Goal: Information Seeking & Learning: Learn about a topic

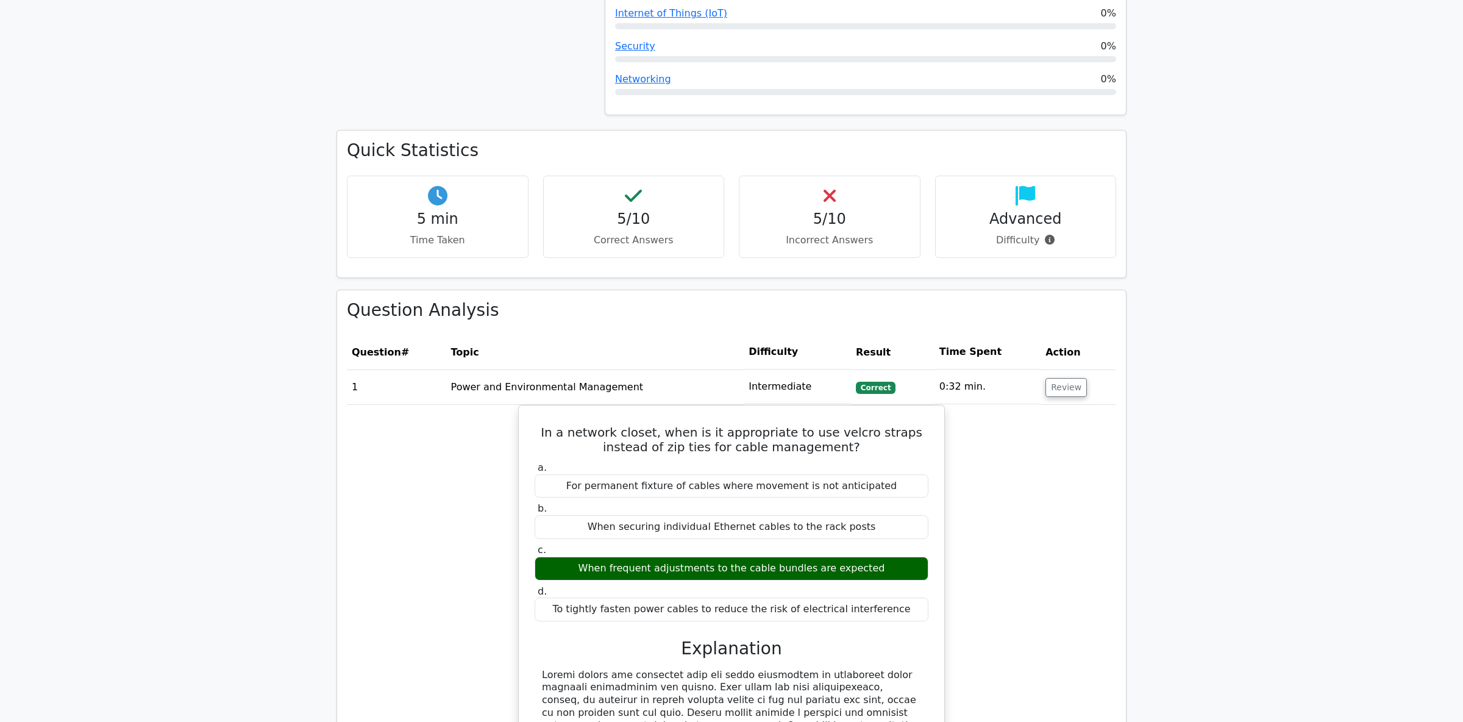
scroll to position [768, 0]
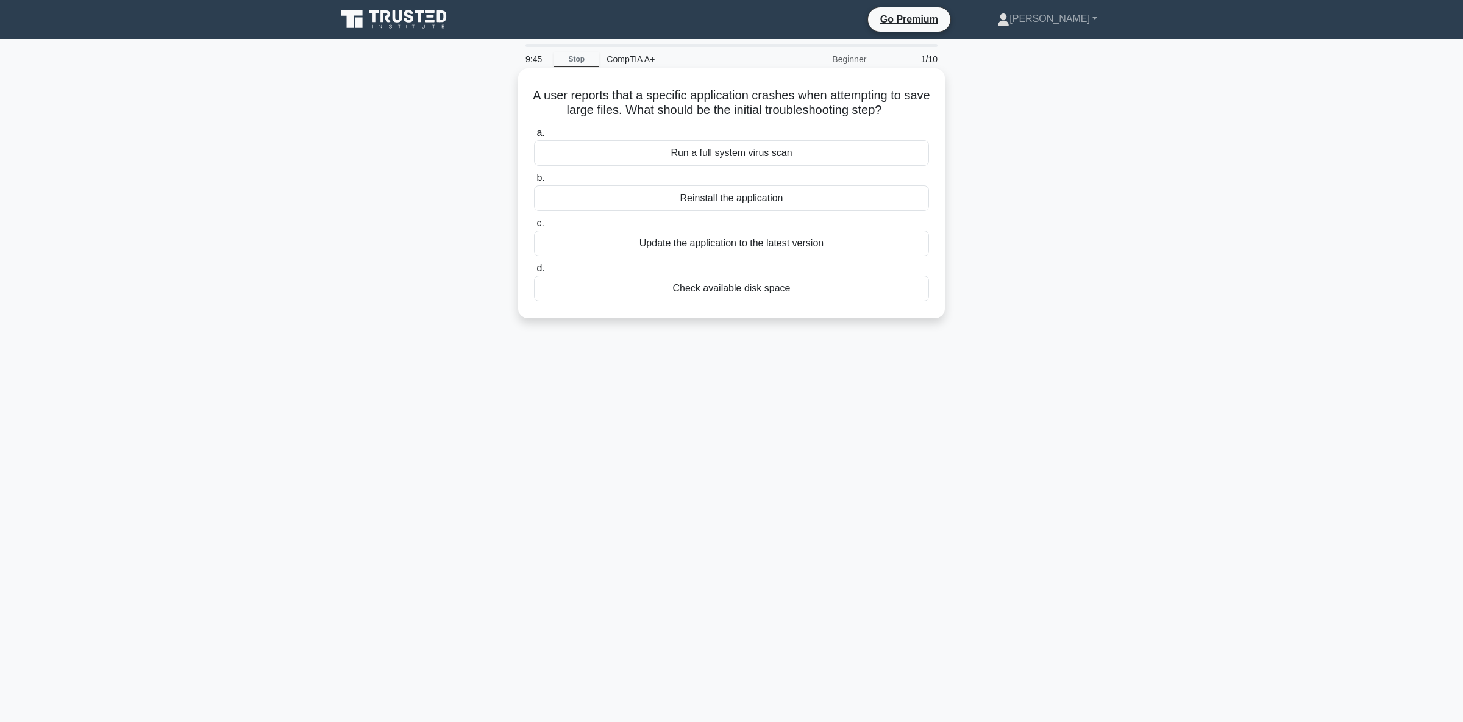
click at [734, 298] on div "Check available disk space" at bounding box center [731, 289] width 395 height 26
click at [534, 273] on input "d. Check available disk space" at bounding box center [534, 269] width 0 height 8
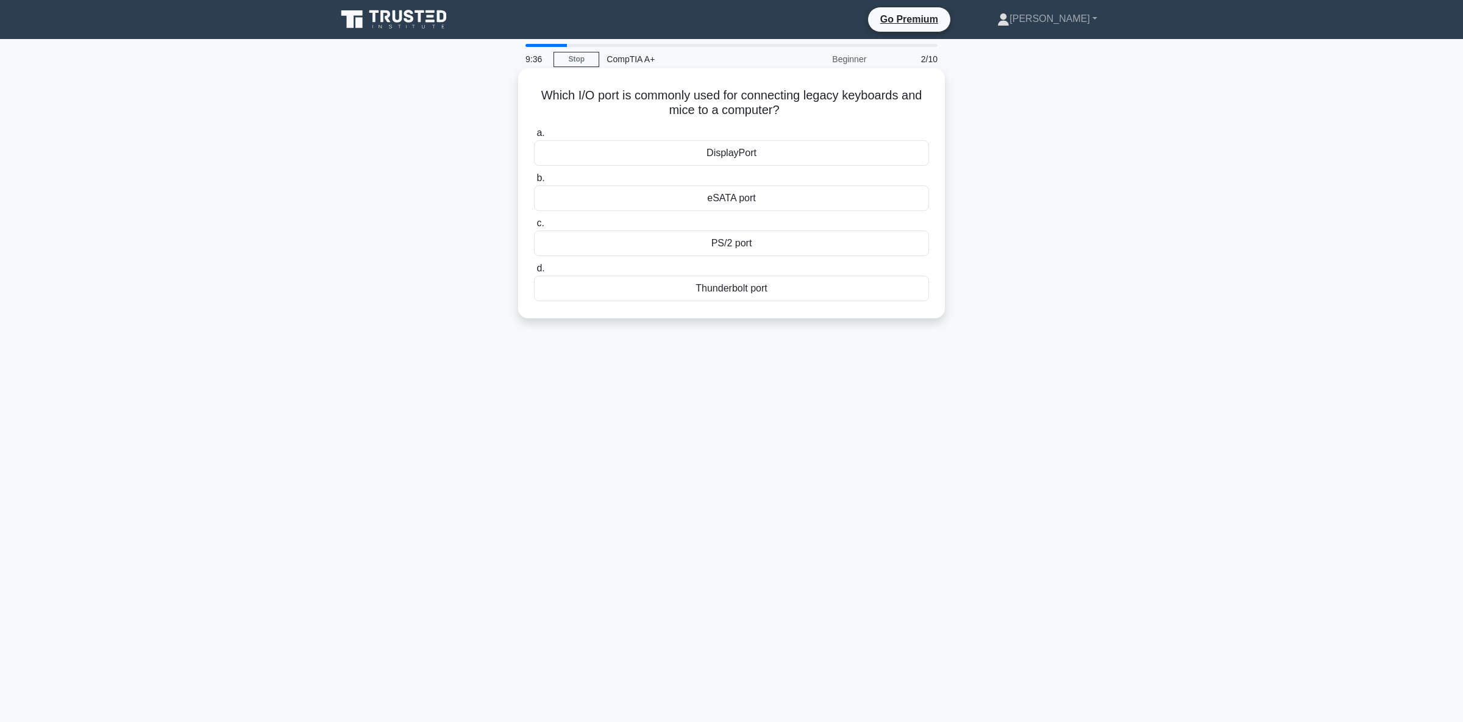
click at [710, 254] on div "PS/2 port" at bounding box center [731, 243] width 395 height 26
click at [534, 227] on input "c. PS/2 port" at bounding box center [534, 224] width 0 height 8
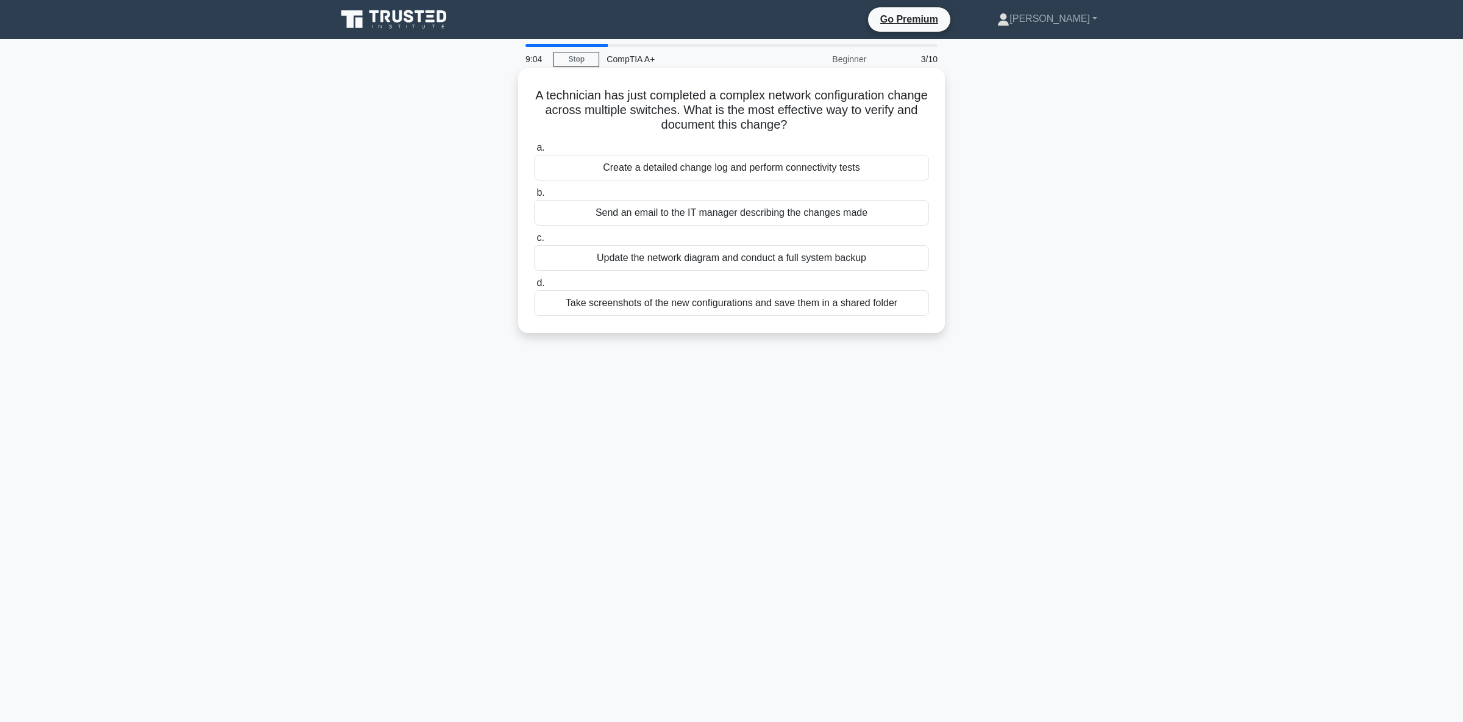
click at [781, 168] on div "Create a detailed change log and perform connectivity tests" at bounding box center [731, 168] width 395 height 26
click at [534, 152] on input "a. Create a detailed change log and perform connectivity tests" at bounding box center [534, 148] width 0 height 8
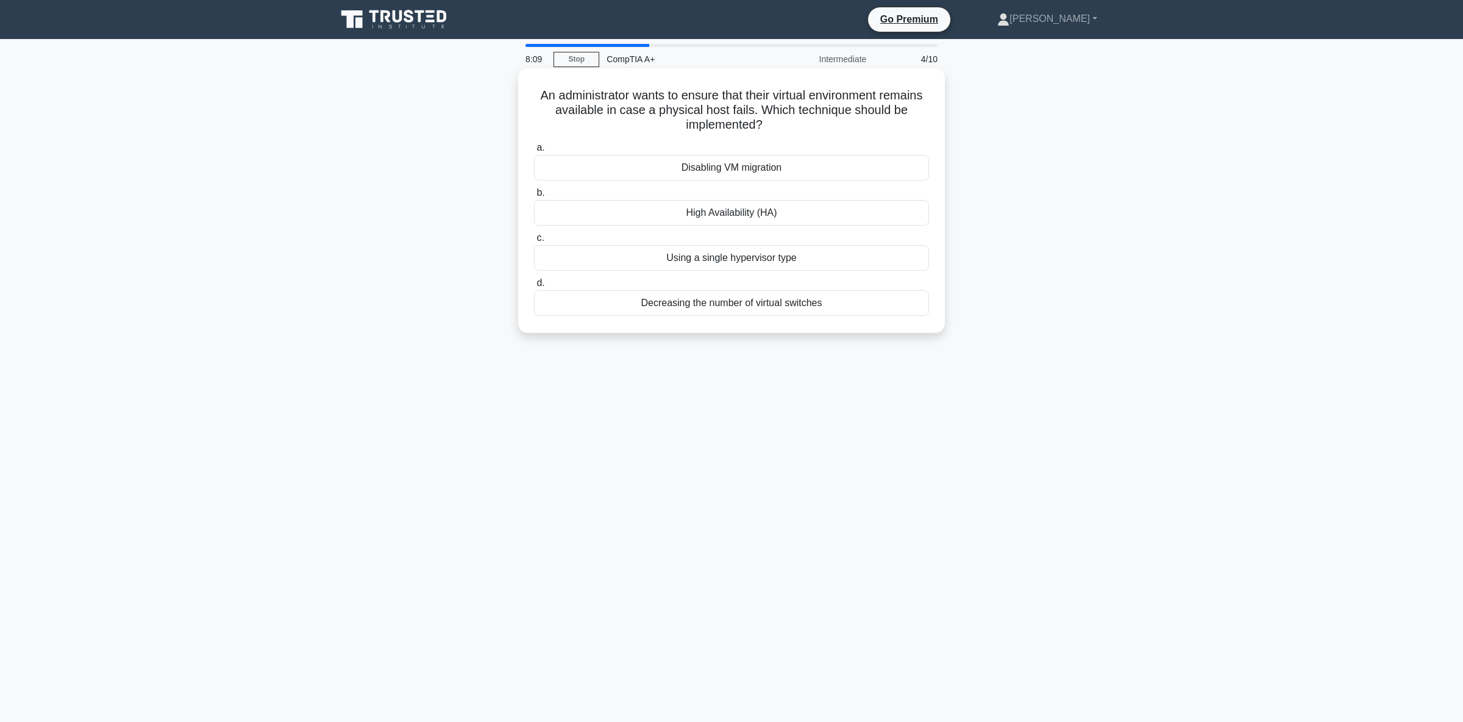
click at [740, 308] on div "Decreasing the number of virtual switches" at bounding box center [731, 303] width 395 height 26
click at [534, 287] on input "d. Decreasing the number of virtual switches" at bounding box center [534, 283] width 0 height 8
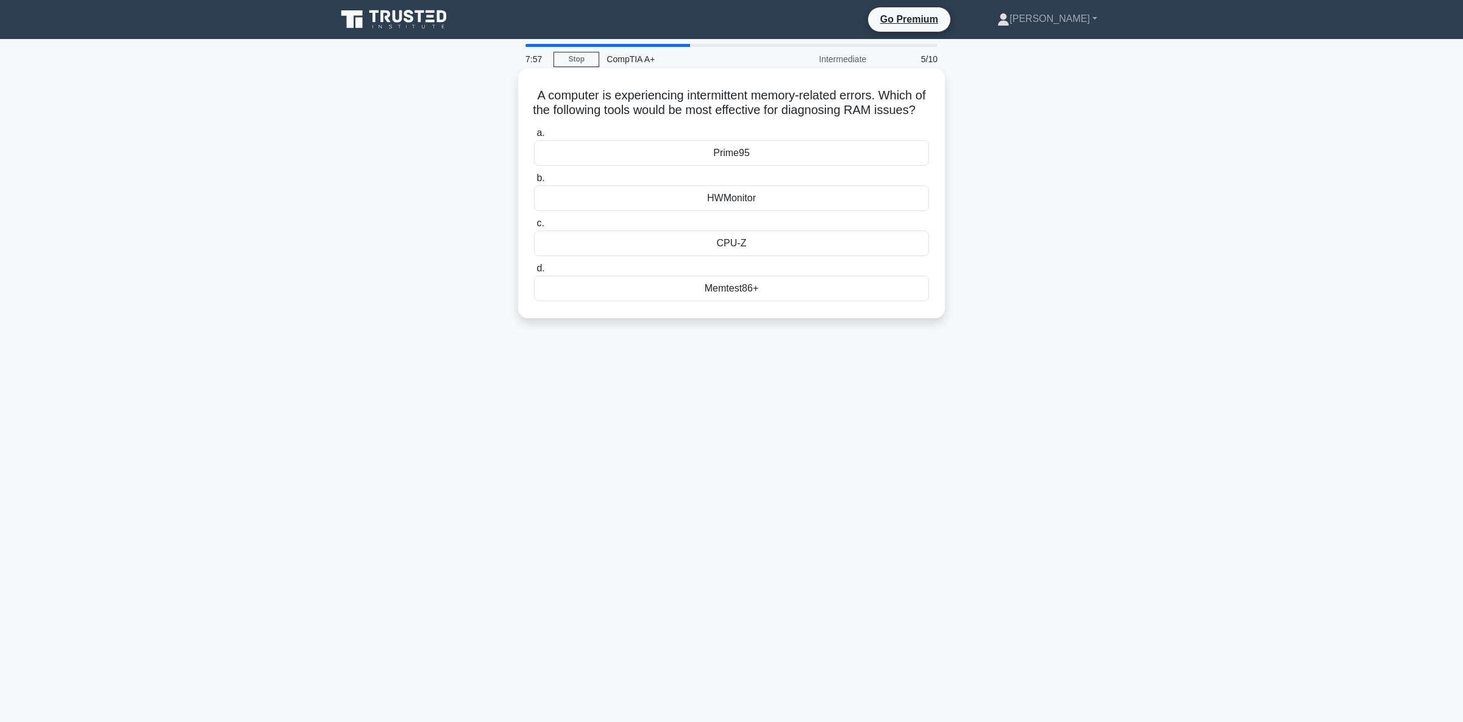
click at [749, 301] on div "Memtest86+" at bounding box center [731, 289] width 395 height 26
click at [534, 273] on input "d. Memtest86+" at bounding box center [534, 269] width 0 height 8
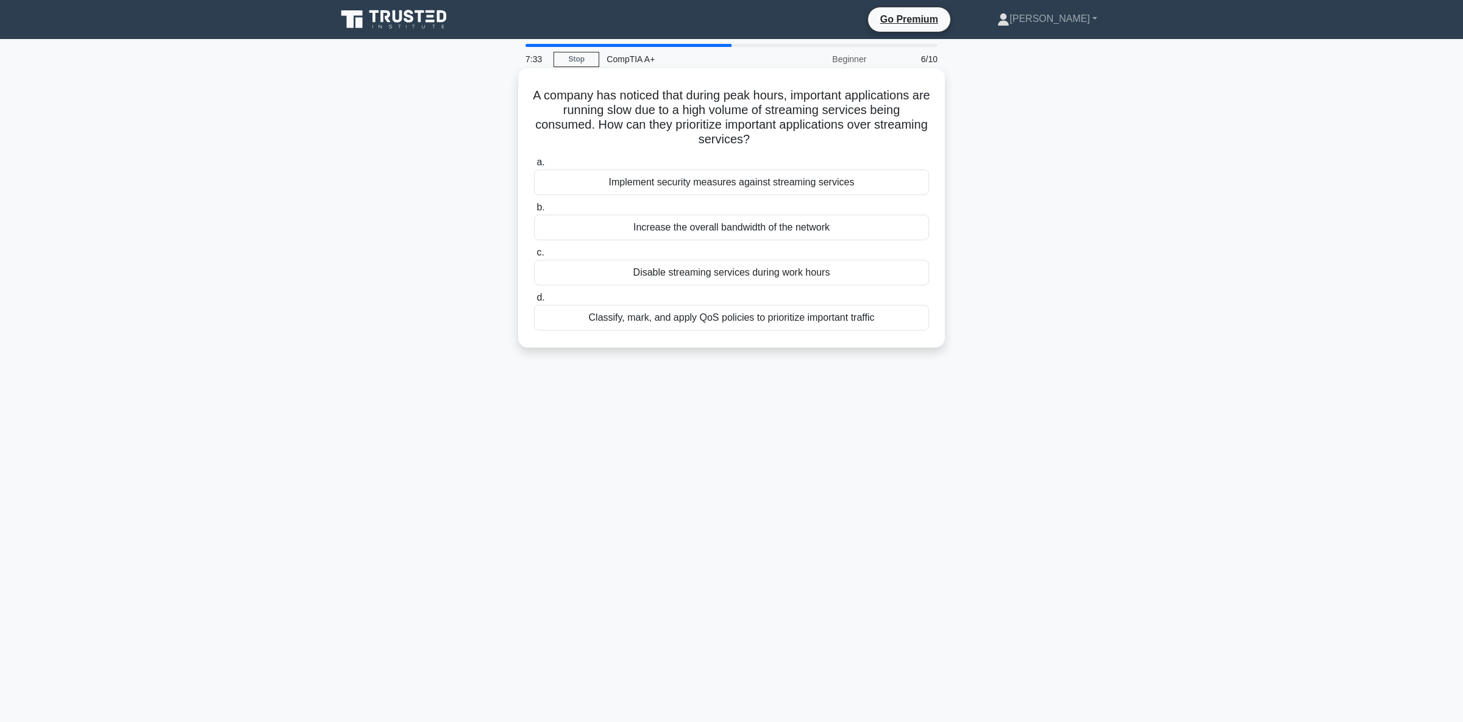
click at [838, 323] on div "Classify, mark, and apply QoS policies to prioritize important traffic" at bounding box center [731, 318] width 395 height 26
click at [534, 302] on input "d. Classify, mark, and apply QoS policies to prioritize important traffic" at bounding box center [534, 298] width 0 height 8
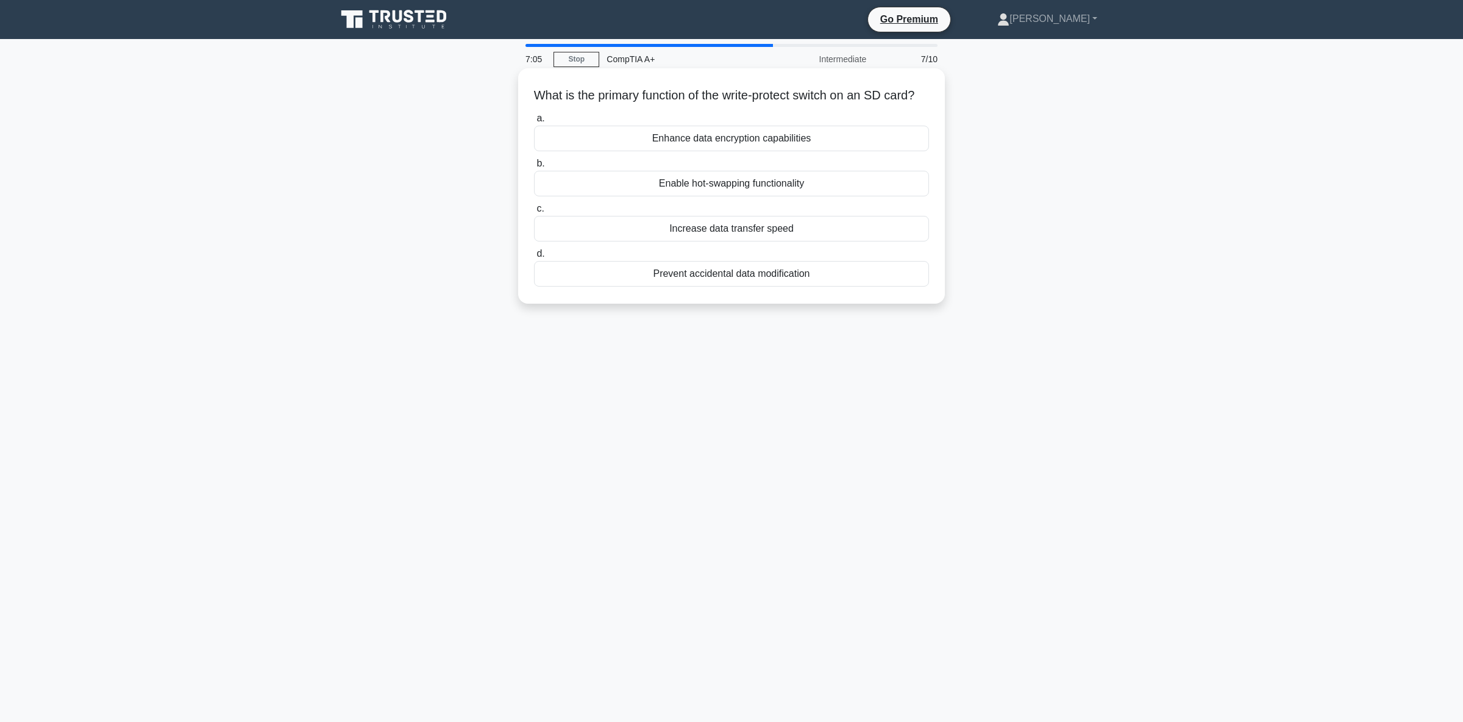
click at [699, 151] on div "Enhance data encryption capabilities" at bounding box center [731, 139] width 395 height 26
click at [534, 123] on input "a. Enhance data encryption capabilities" at bounding box center [534, 119] width 0 height 8
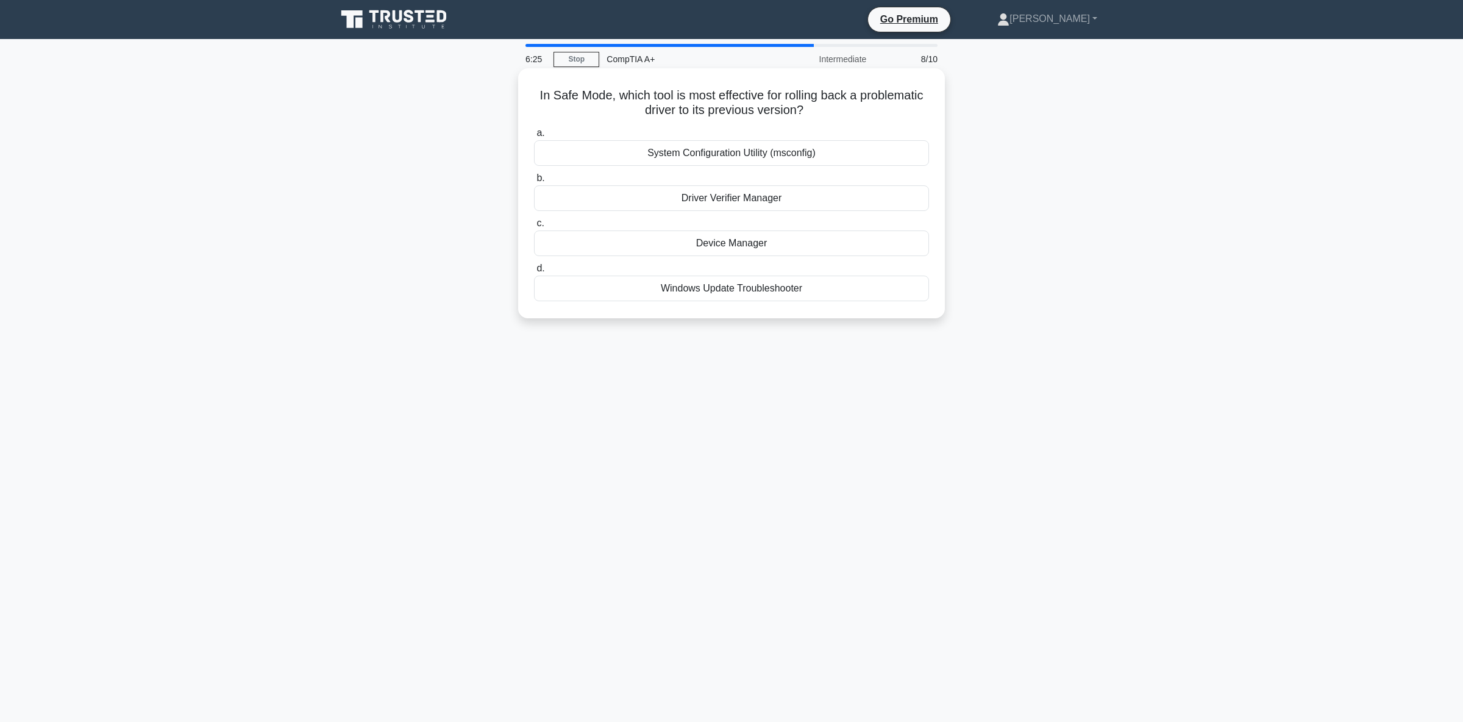
click at [732, 156] on div "System Configuration Utility (msconfig)" at bounding box center [731, 153] width 395 height 26
click at [534, 137] on input "a. System Configuration Utility (msconfig)" at bounding box center [534, 133] width 0 height 8
click at [718, 162] on div "Check the system event logs" at bounding box center [731, 153] width 395 height 26
click at [534, 137] on input "a. Check the system event logs" at bounding box center [534, 133] width 0 height 8
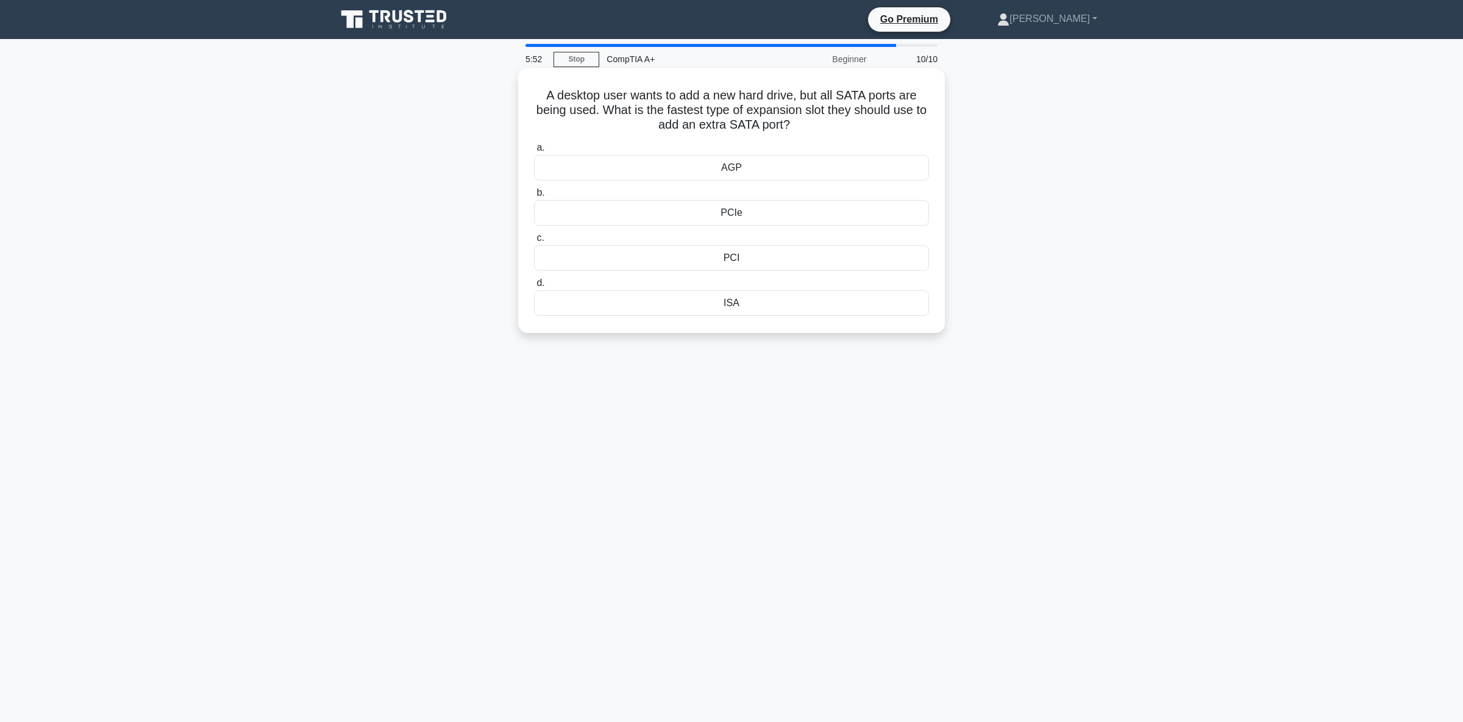
click at [732, 259] on div "PCI" at bounding box center [731, 258] width 395 height 26
click at [534, 242] on input "c. PCI" at bounding box center [534, 238] width 0 height 8
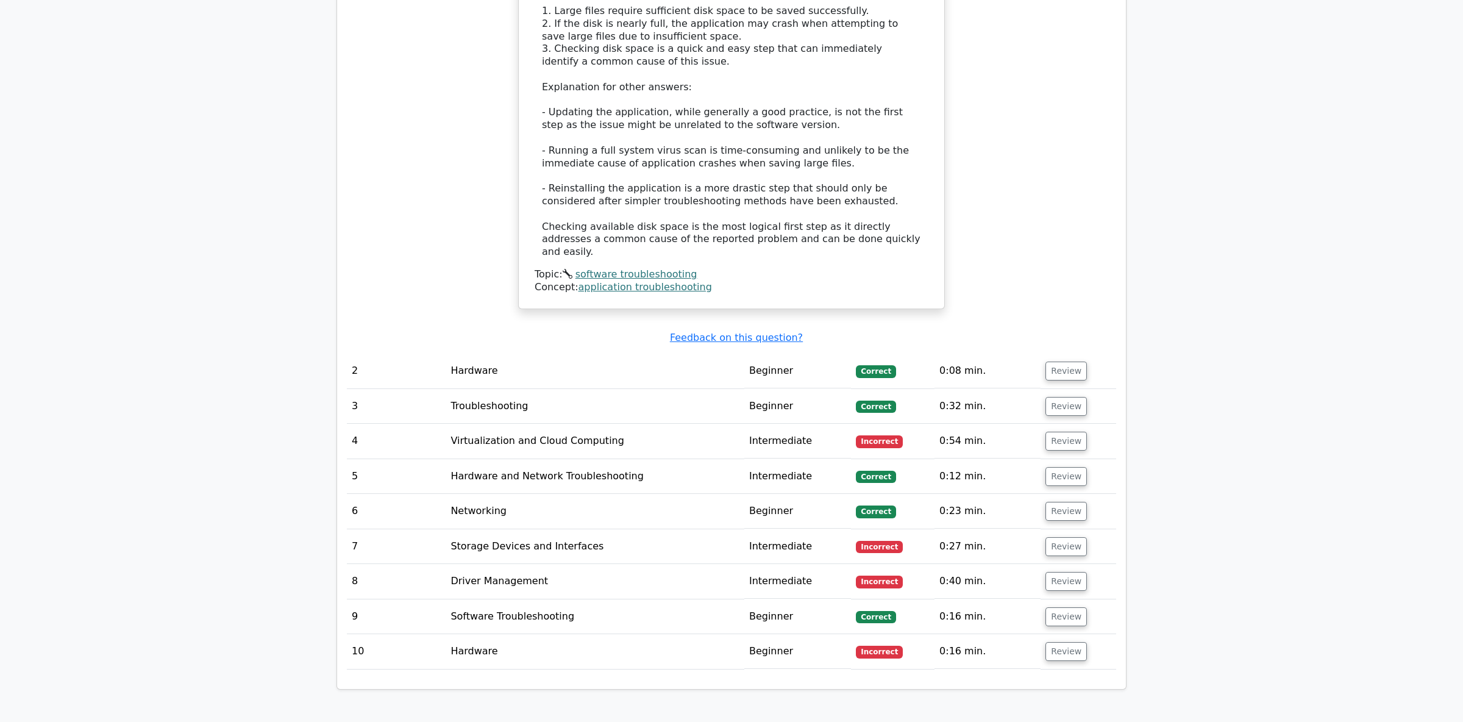
scroll to position [1409, 0]
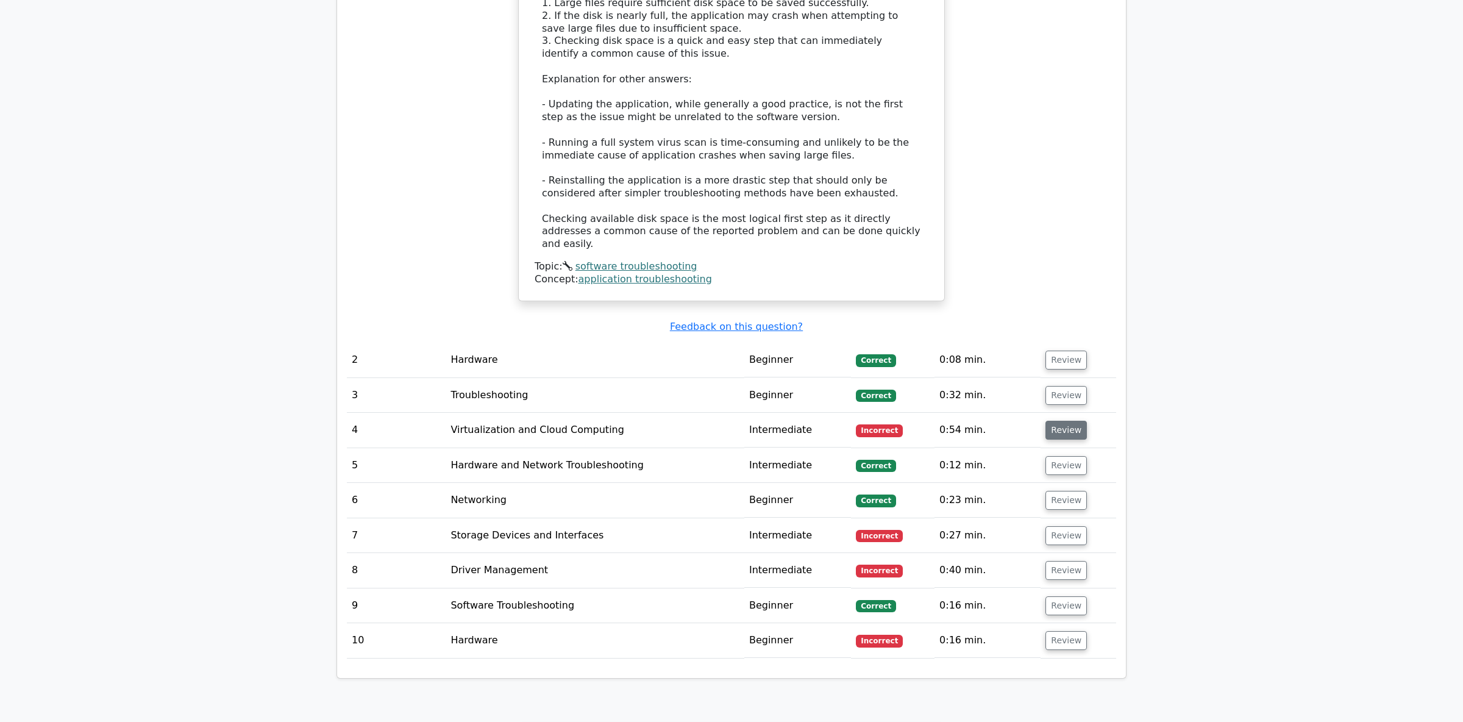
click at [1046, 421] on button "Review" at bounding box center [1066, 430] width 41 height 19
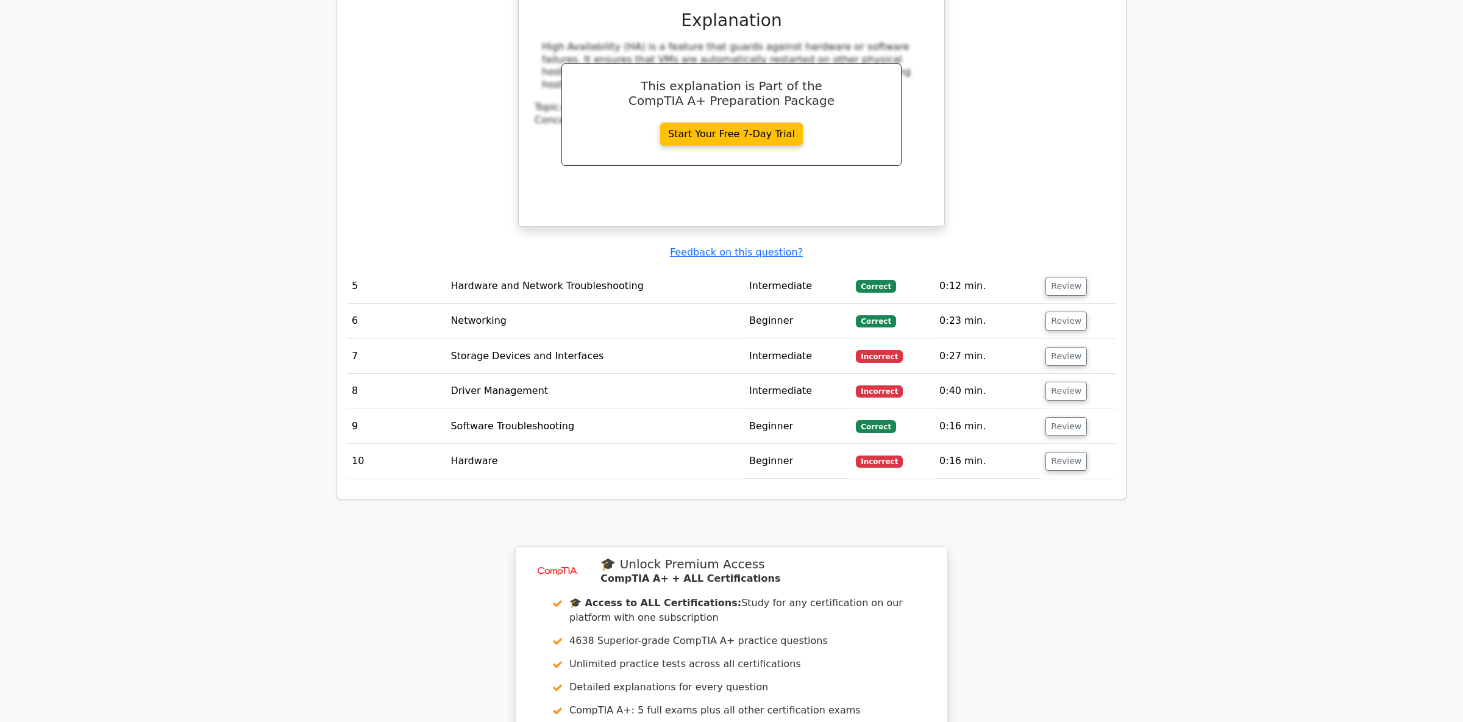
scroll to position [2113, 0]
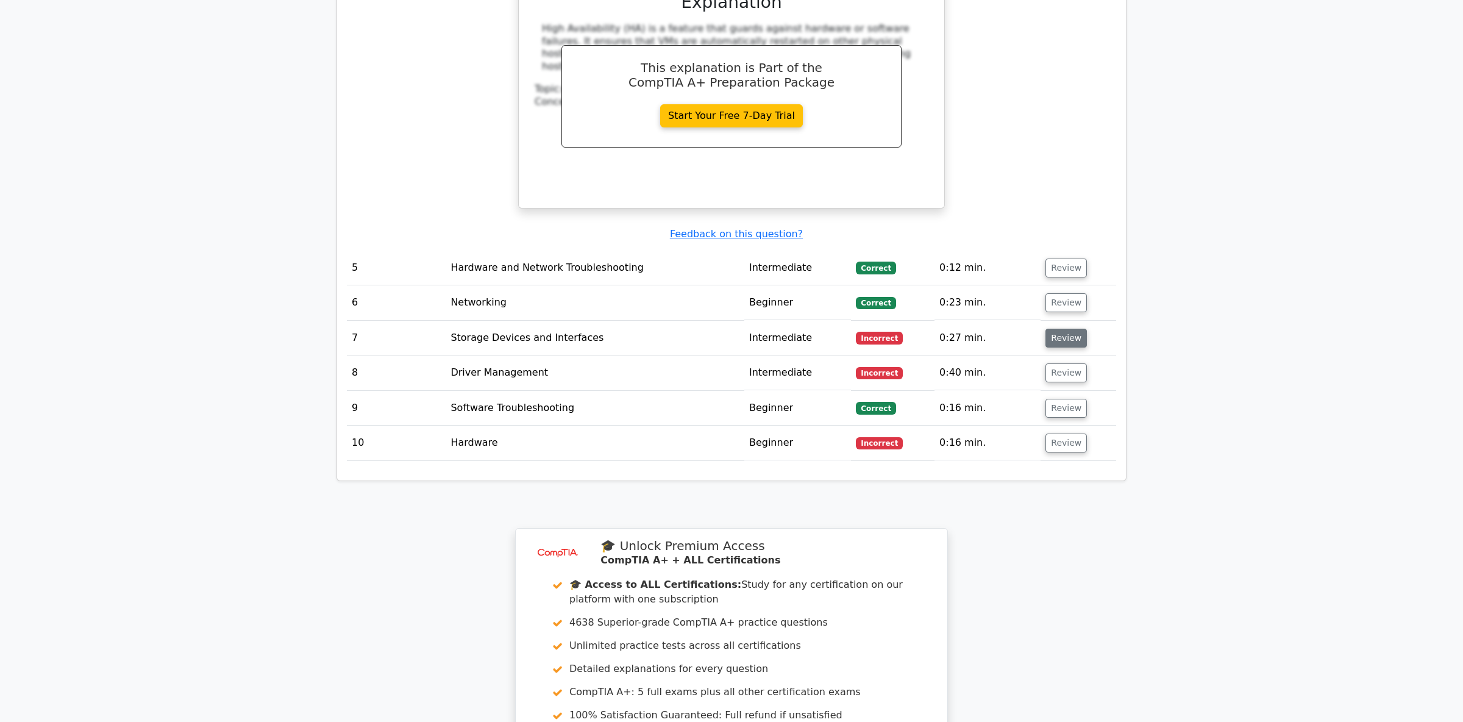
click at [1046, 329] on button "Review" at bounding box center [1066, 338] width 41 height 19
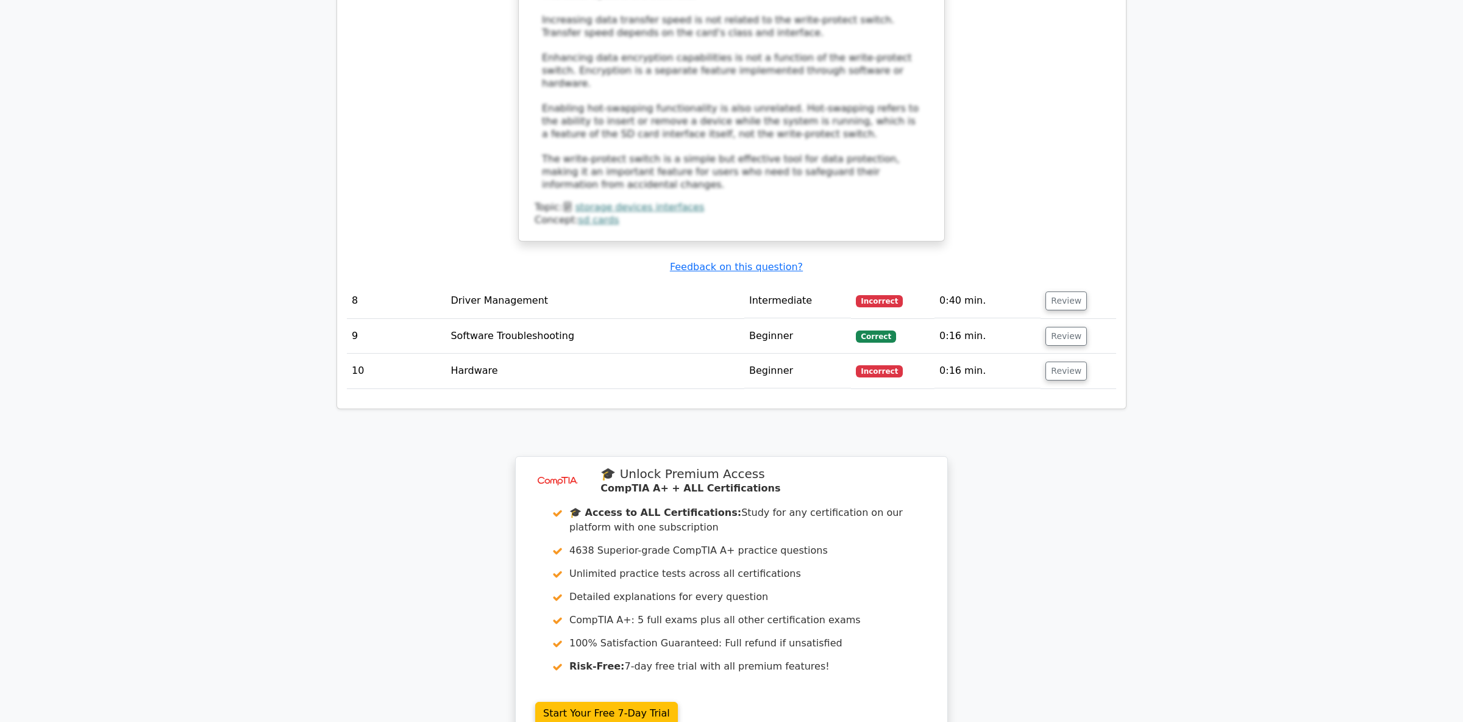
scroll to position [2945, 0]
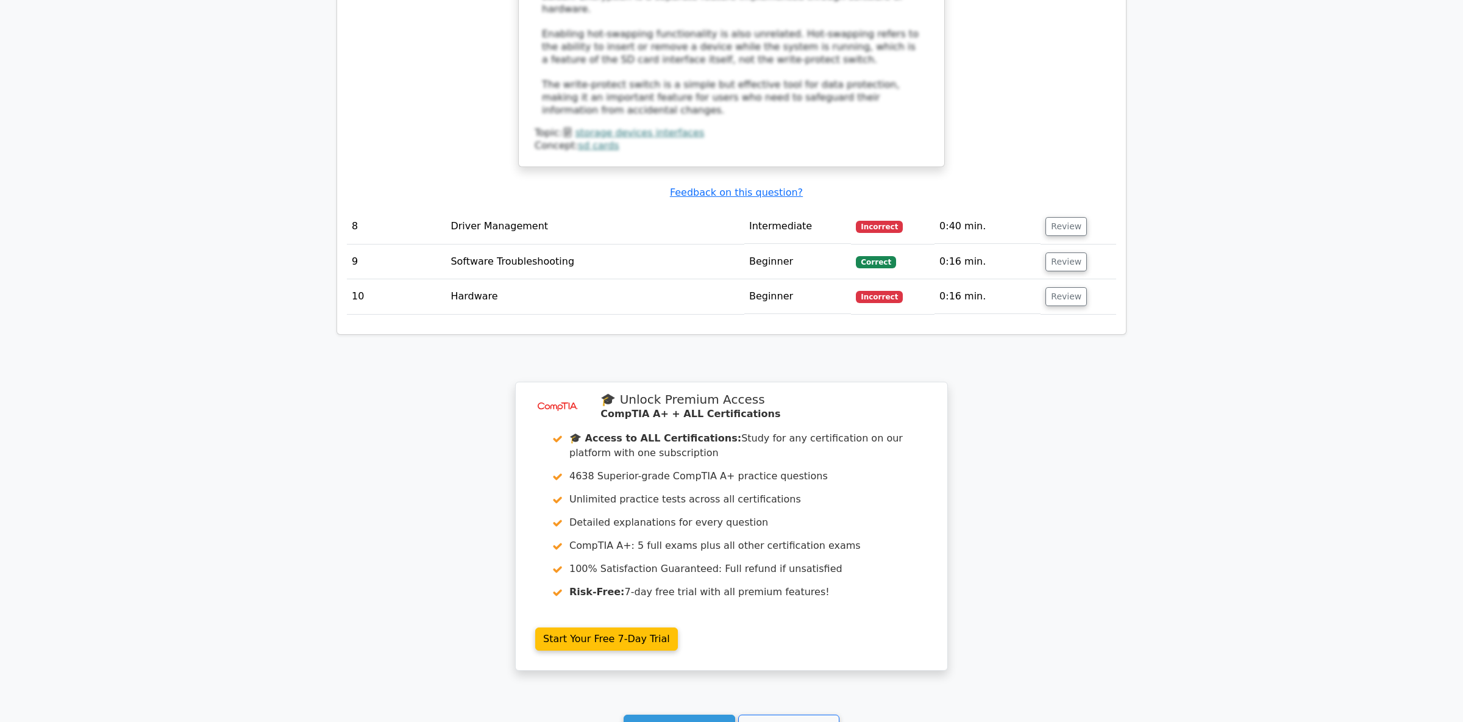
click at [1066, 209] on td "Review" at bounding box center [1079, 226] width 76 height 35
click at [1065, 217] on button "Review" at bounding box center [1066, 226] width 41 height 19
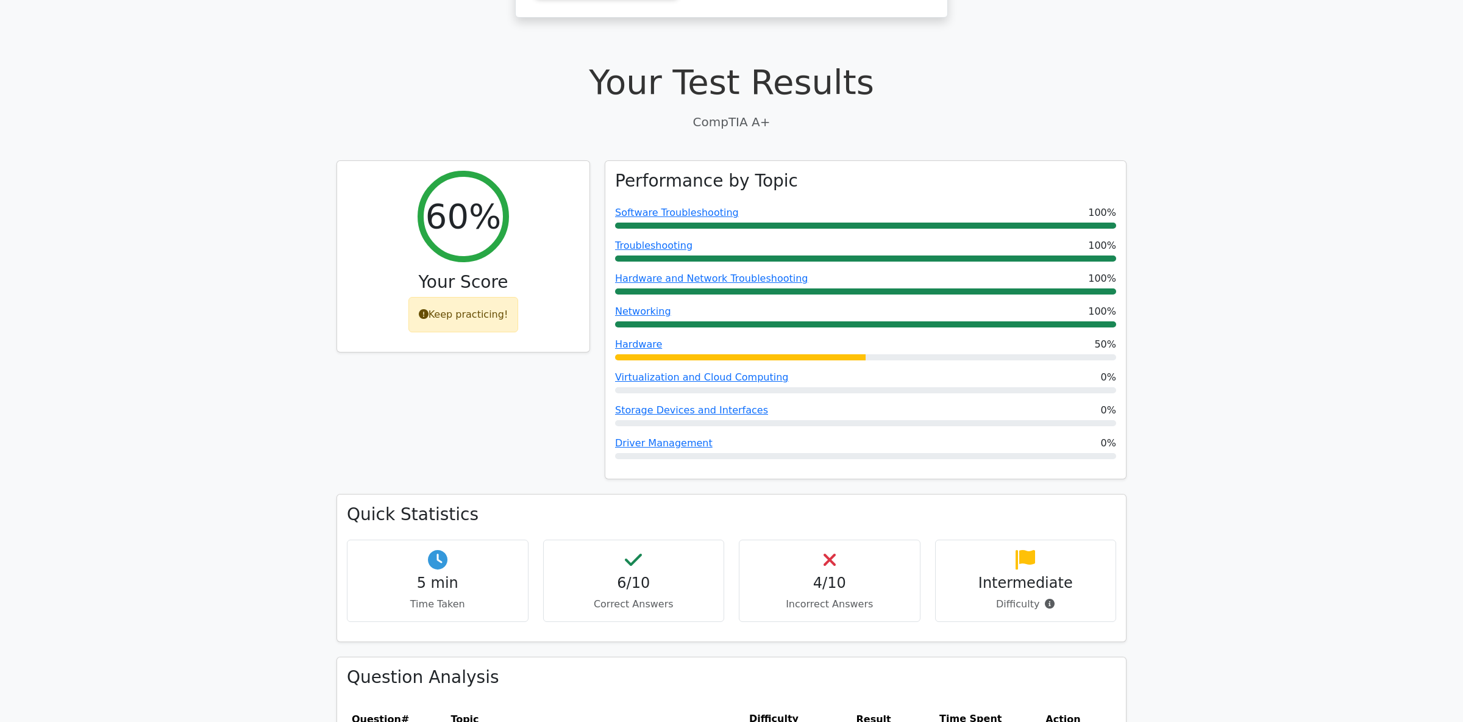
scroll to position [0, 0]
